Goal: Information Seeking & Learning: Learn about a topic

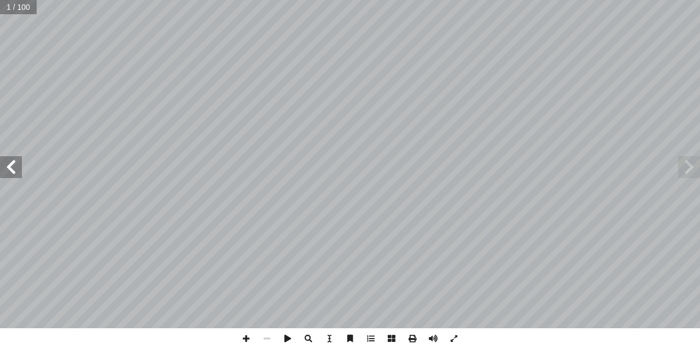
click at [19, 10] on input "text" at bounding box center [18, 7] width 37 height 14
type input "**"
click at [8, 159] on span at bounding box center [11, 167] width 22 height 22
click at [249, 335] on span at bounding box center [246, 339] width 21 height 21
click at [540, 99] on html "الصفحة الرئيسية الصف الأول الصف الثاني الصف الثالث الصف الرابع الصف الخامس الصف…" at bounding box center [350, 49] width 700 height 99
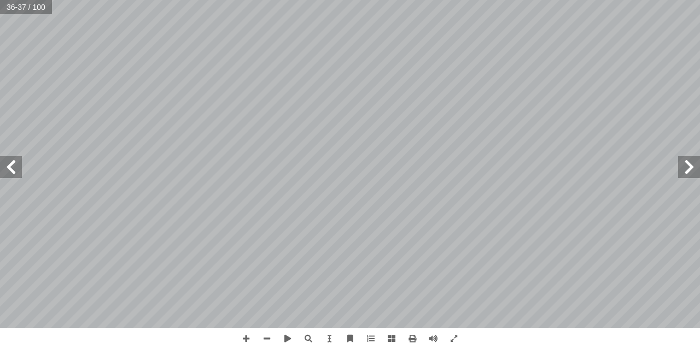
click at [13, 166] on span at bounding box center [11, 167] width 22 height 22
click at [687, 173] on span at bounding box center [689, 167] width 22 height 22
click at [15, 165] on span at bounding box center [11, 167] width 22 height 22
